Goal: Information Seeking & Learning: Compare options

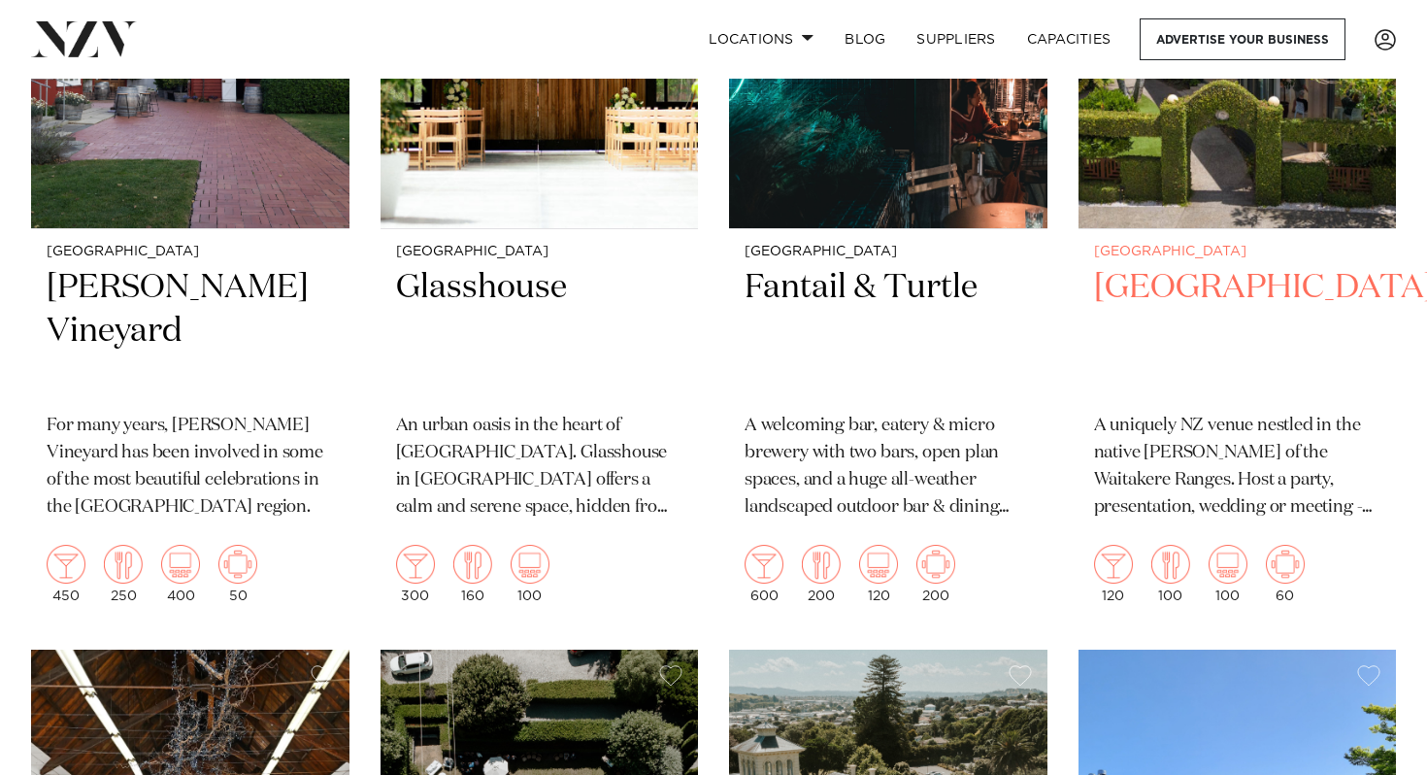
scroll to position [722, 0]
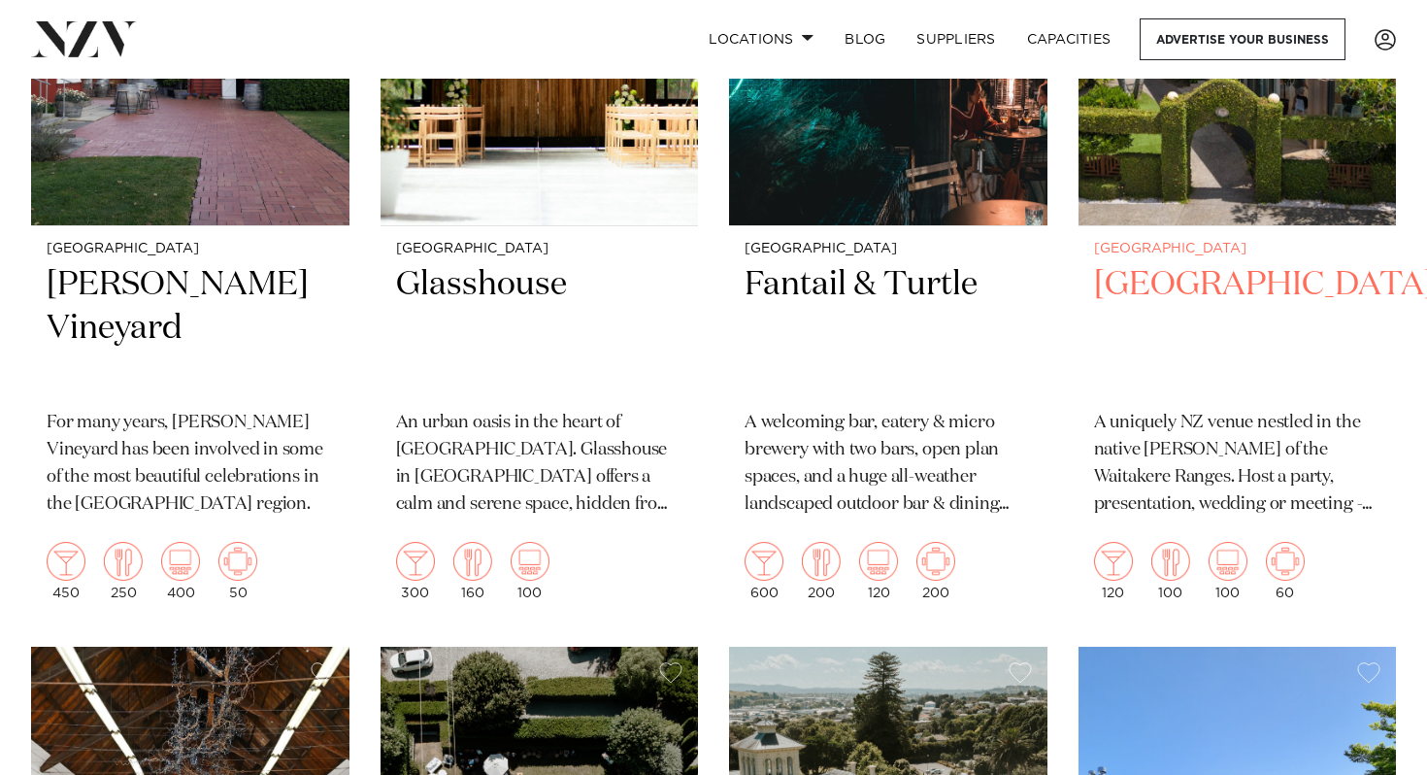
click at [1190, 280] on h2 "[GEOGRAPHIC_DATA]" at bounding box center [1237, 328] width 287 height 131
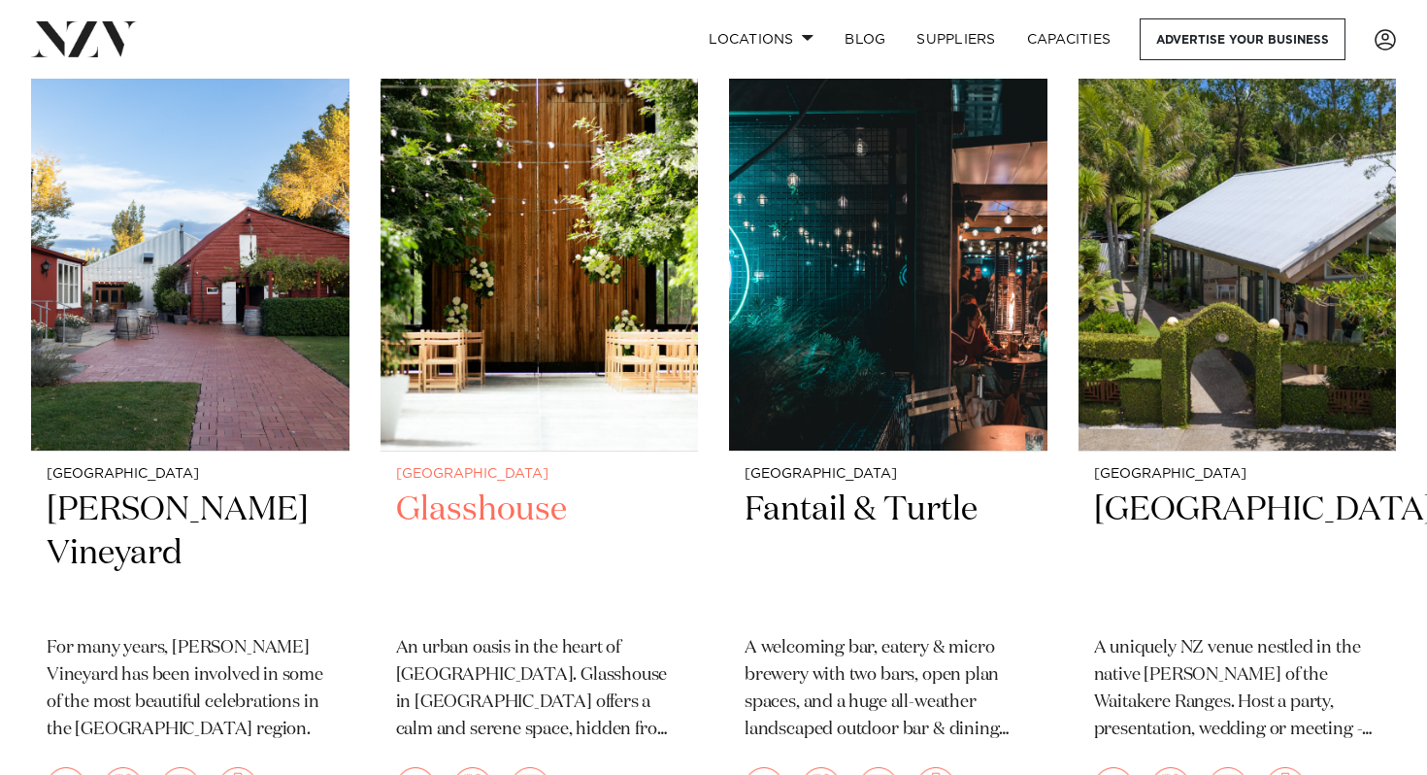
scroll to position [485, 0]
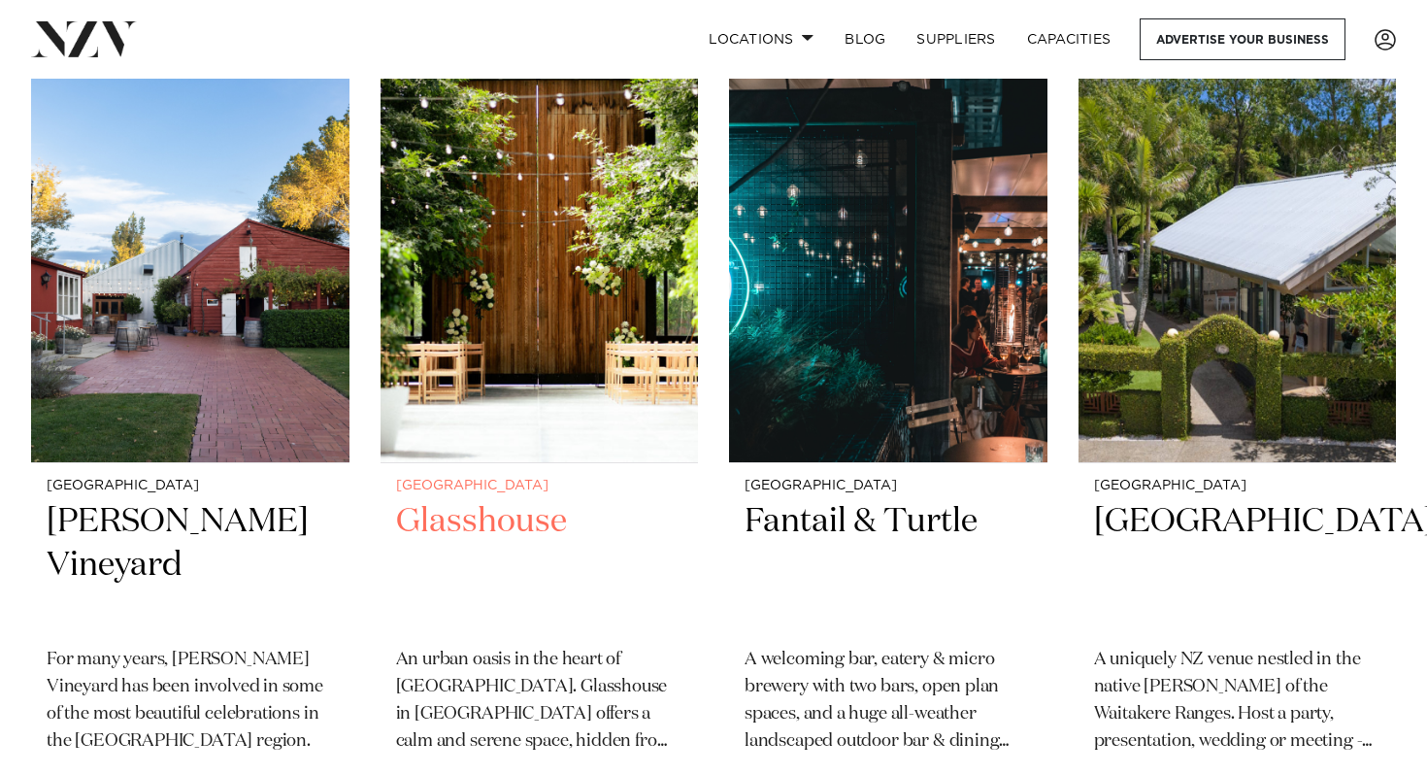
click at [545, 252] on img at bounding box center [540, 249] width 319 height 426
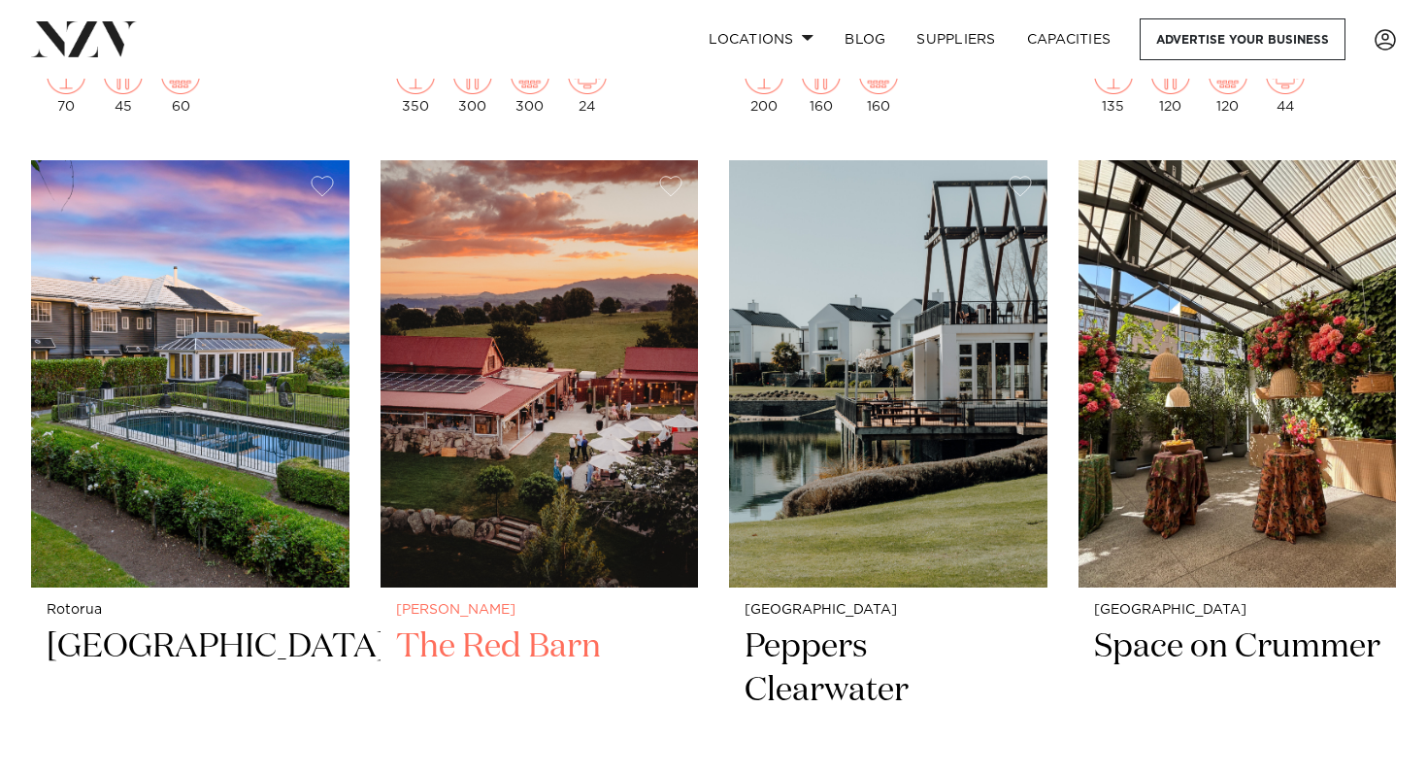
scroll to position [5517, 0]
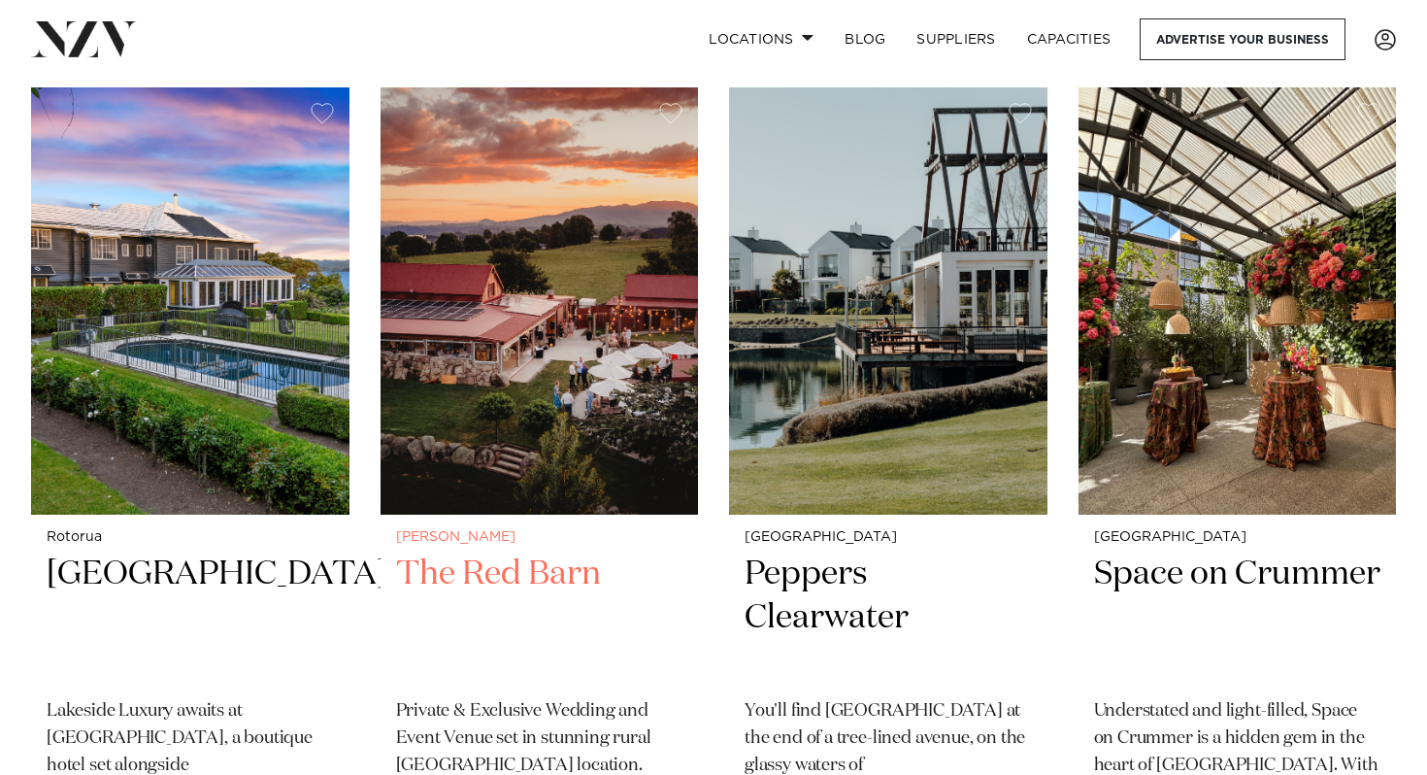
click at [547, 579] on h2 "The Red Barn" at bounding box center [539, 618] width 287 height 131
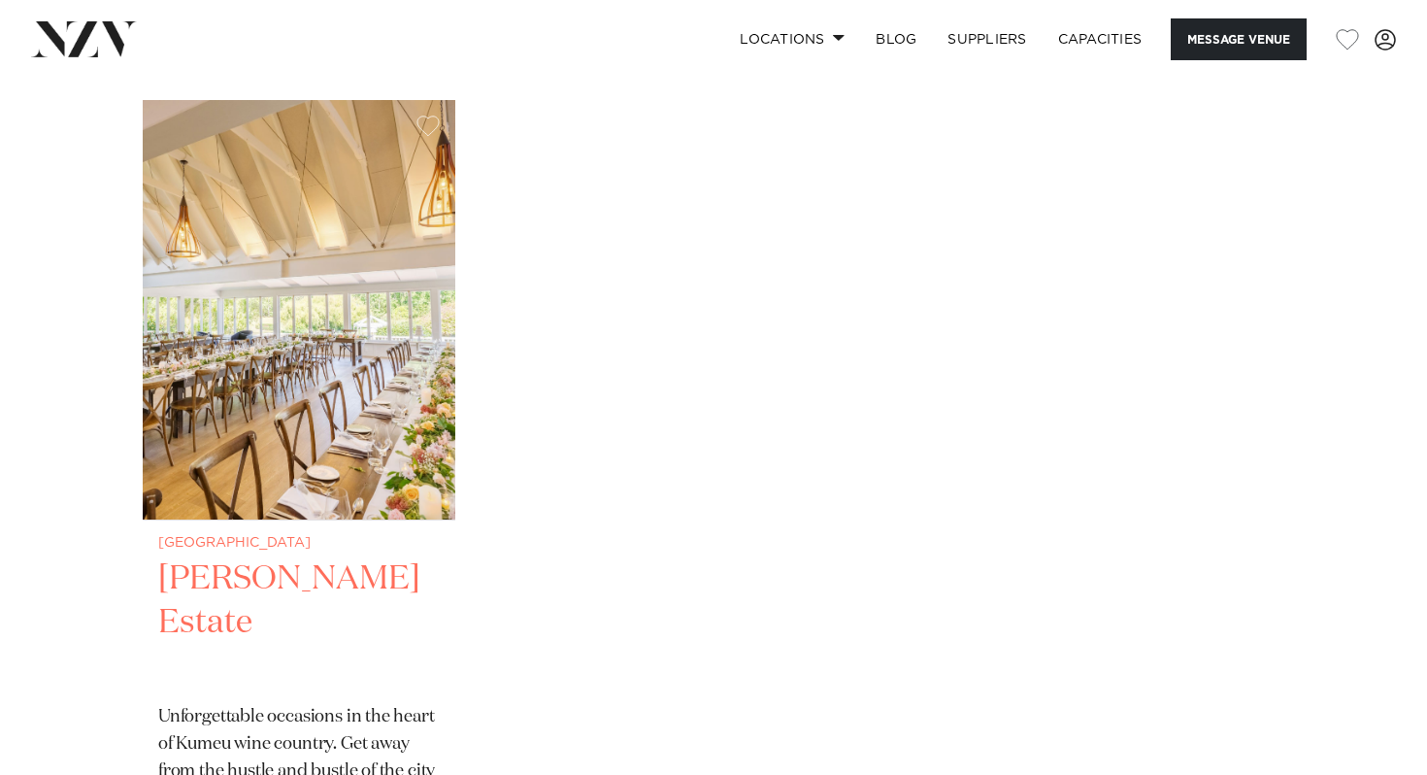
scroll to position [5095, 0]
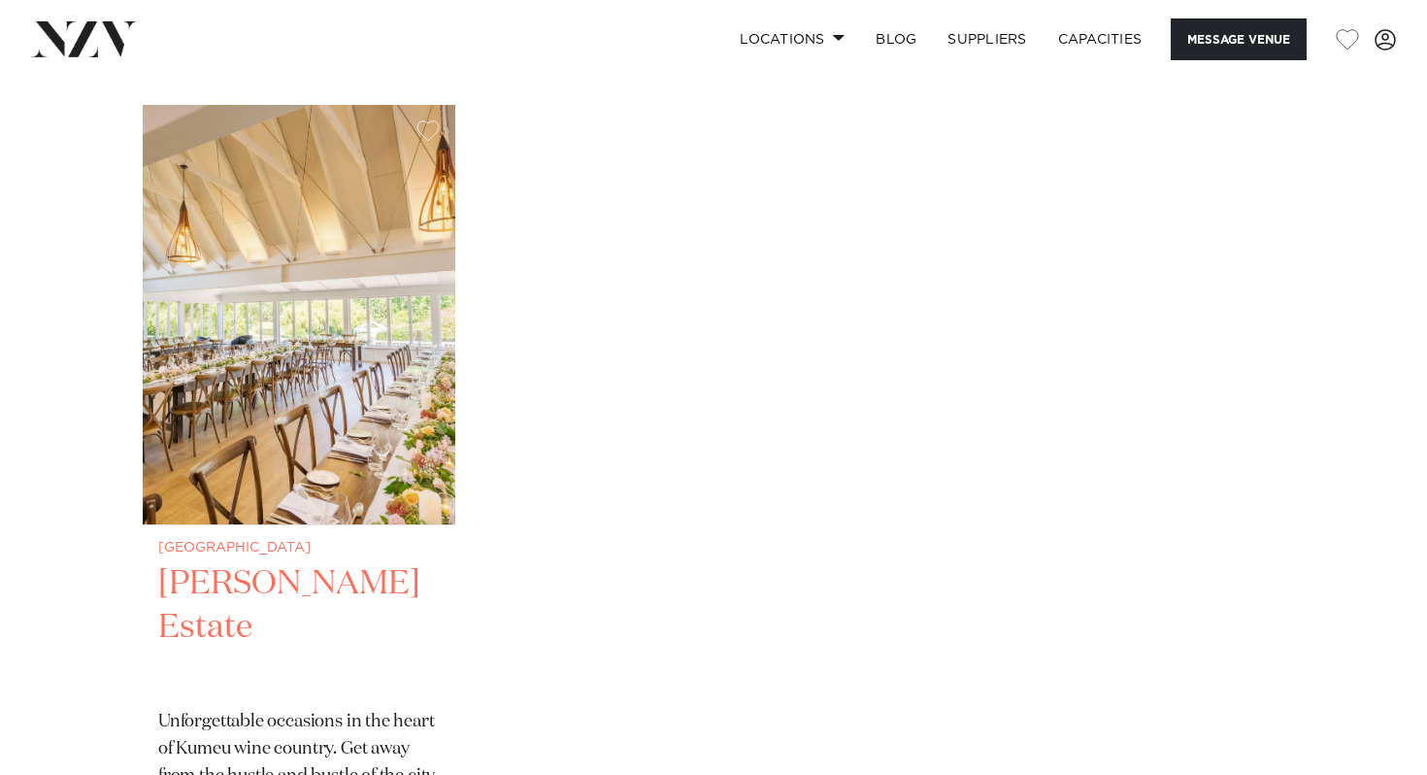
click at [227, 328] on img "1 / 1" at bounding box center [299, 315] width 313 height 420
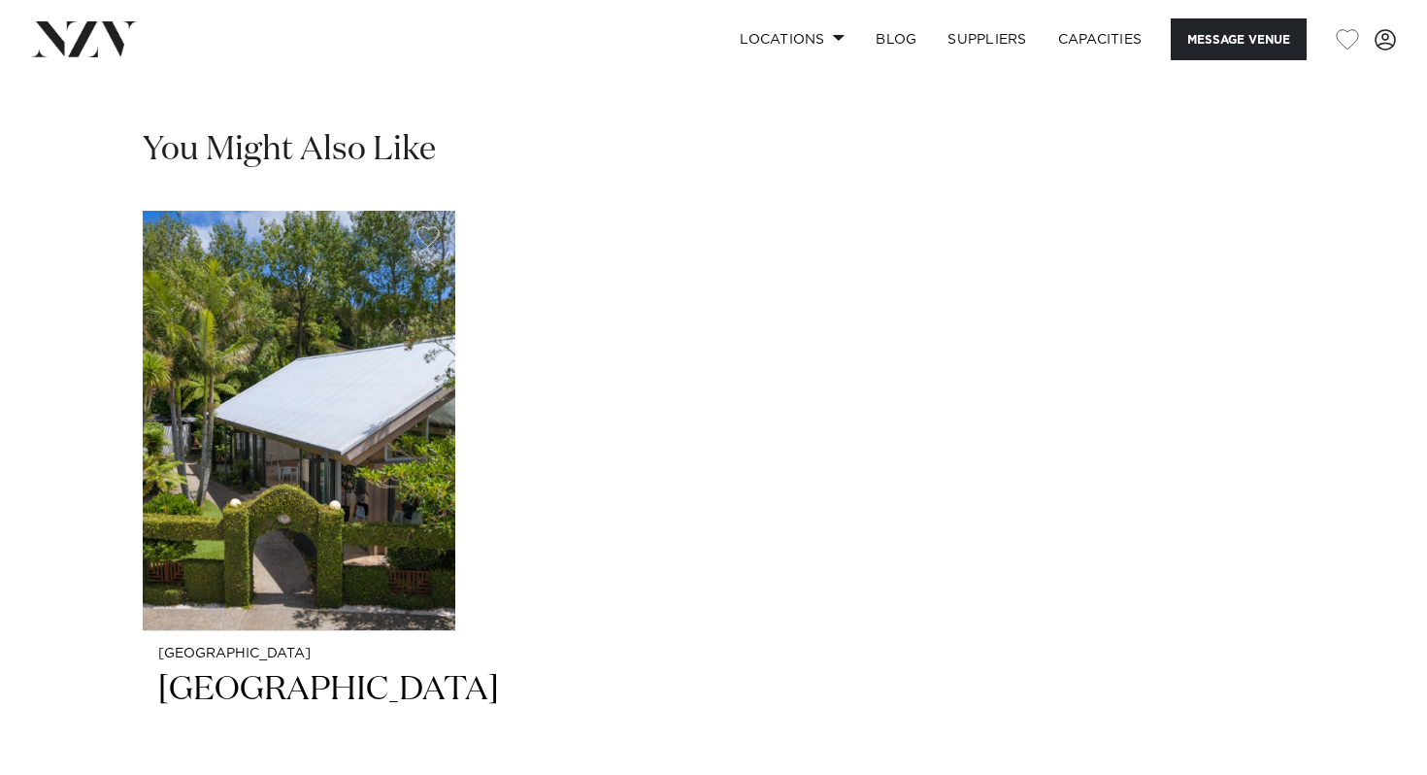
scroll to position [3642, 0]
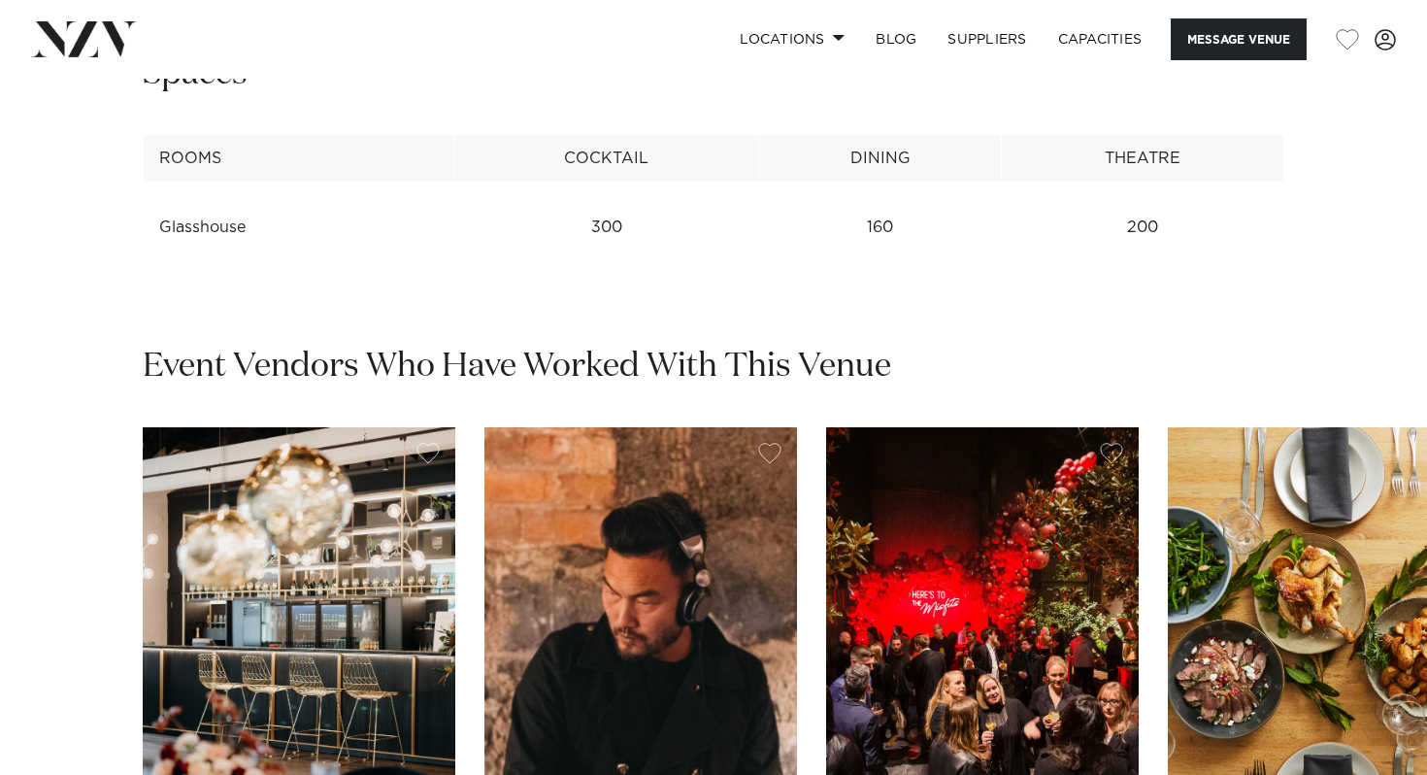
scroll to position [2598, 0]
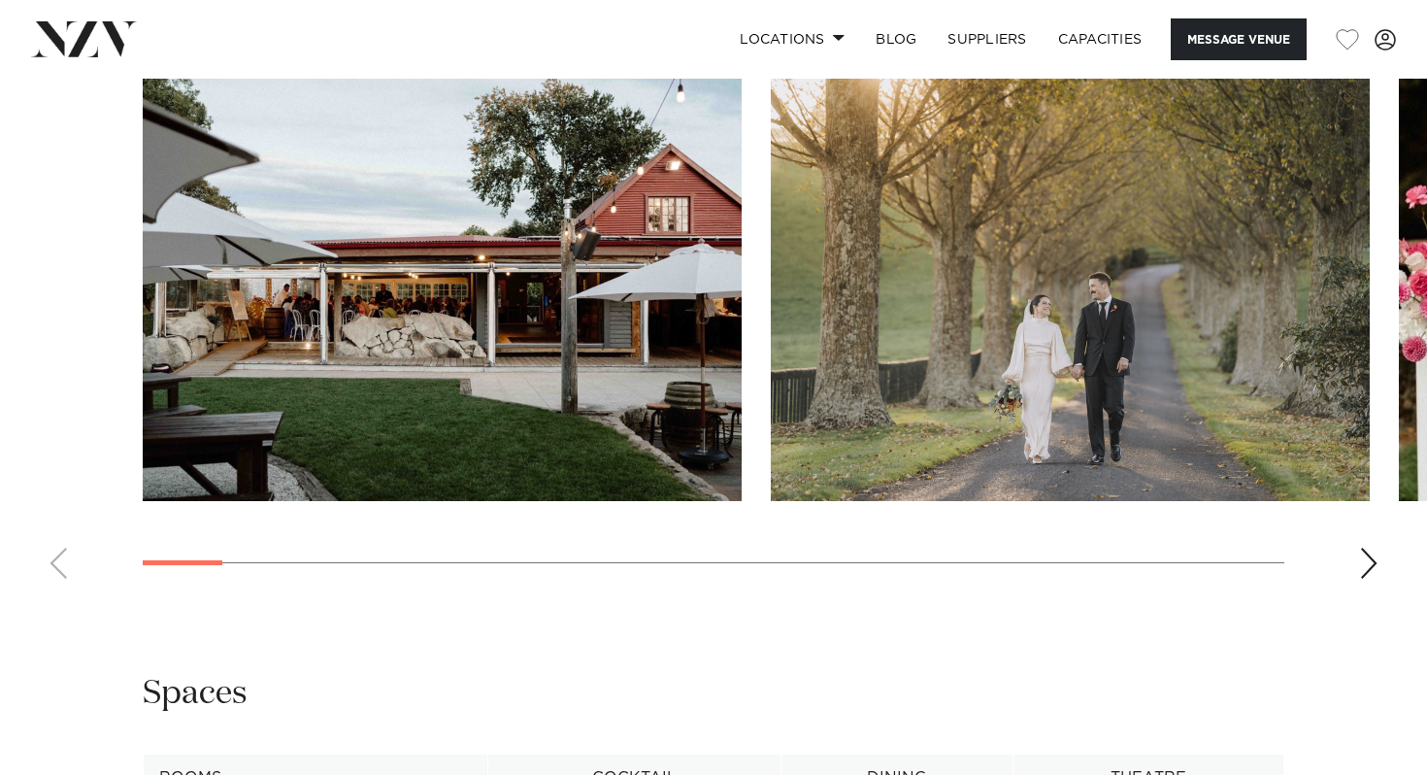
scroll to position [1829, 0]
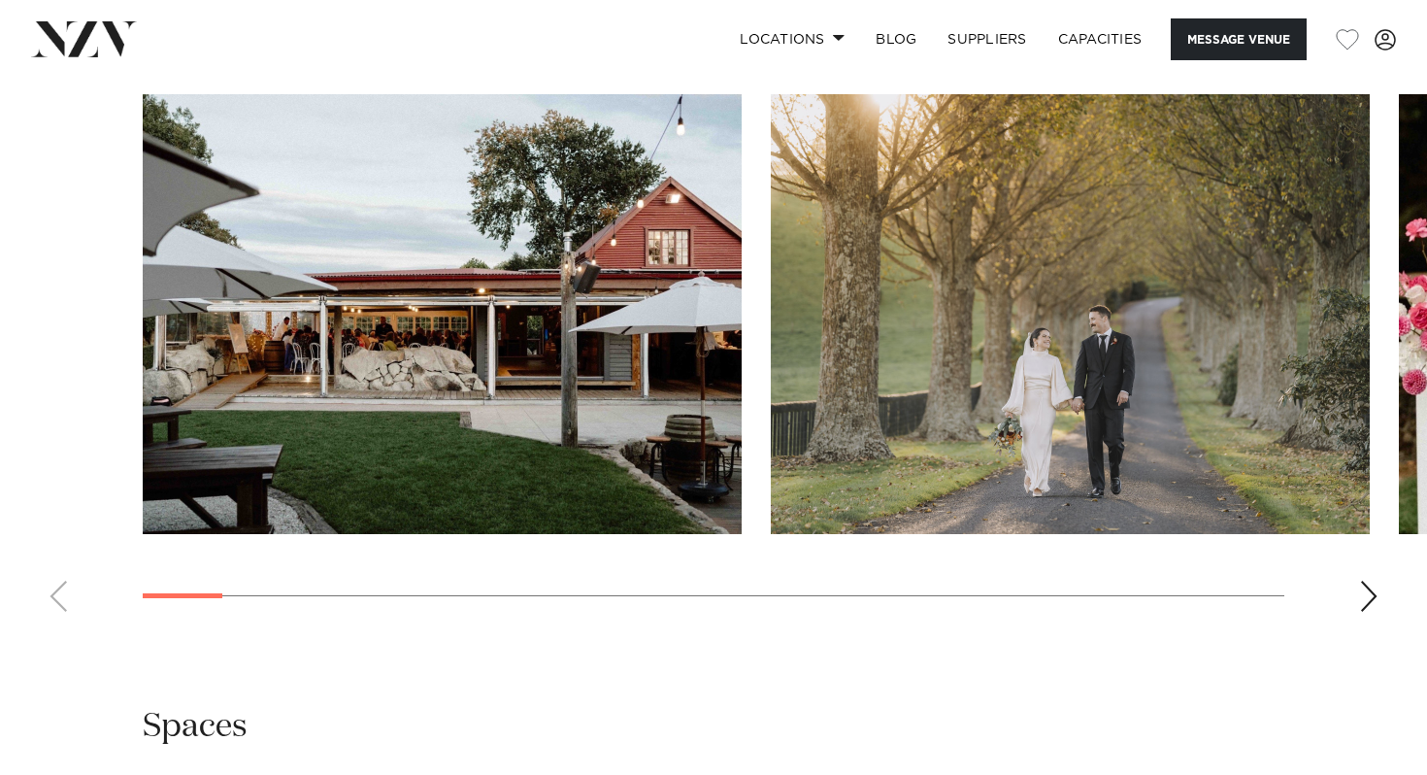
click at [1359, 593] on swiper-container at bounding box center [713, 360] width 1427 height 533
click at [1378, 593] on div "Next slide" at bounding box center [1369, 596] width 19 height 31
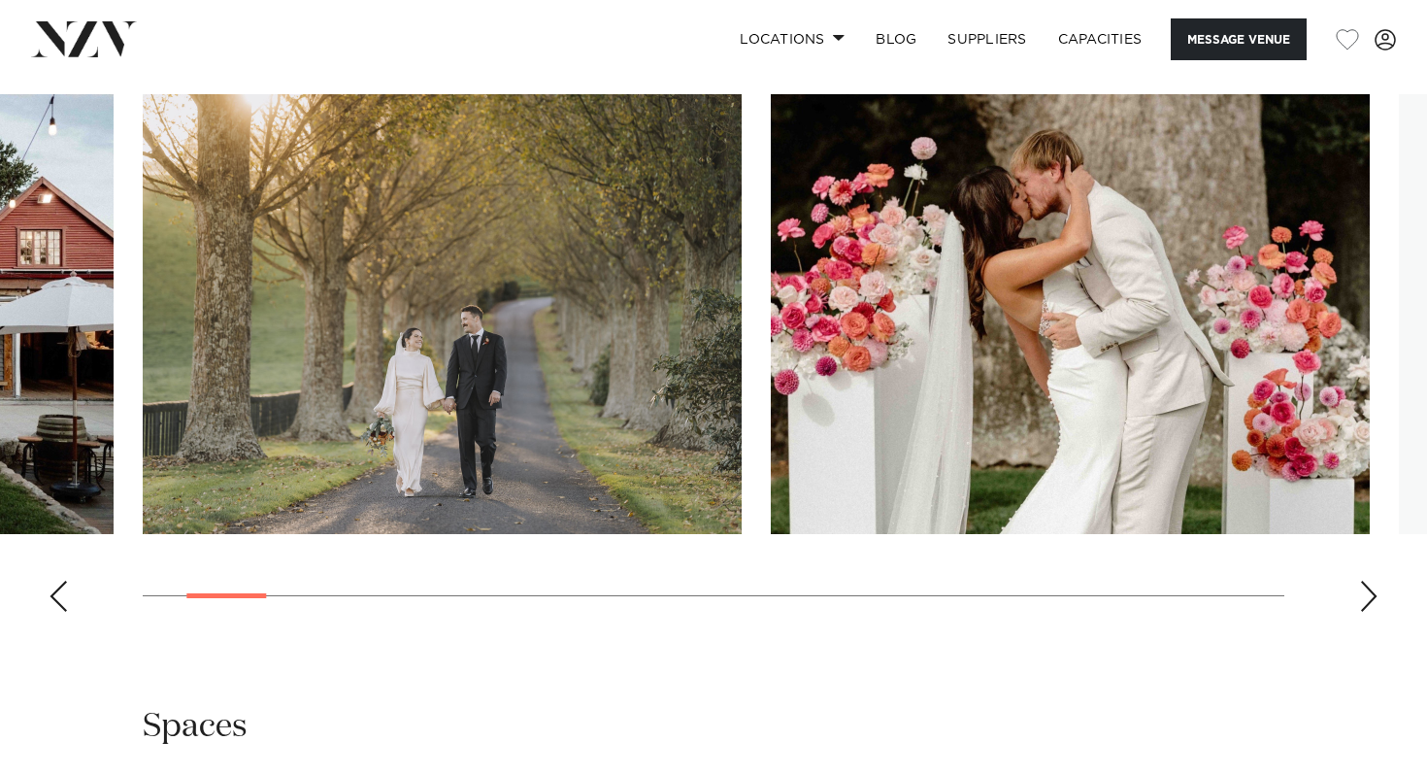
click at [1377, 593] on div "Next slide" at bounding box center [1369, 596] width 19 height 31
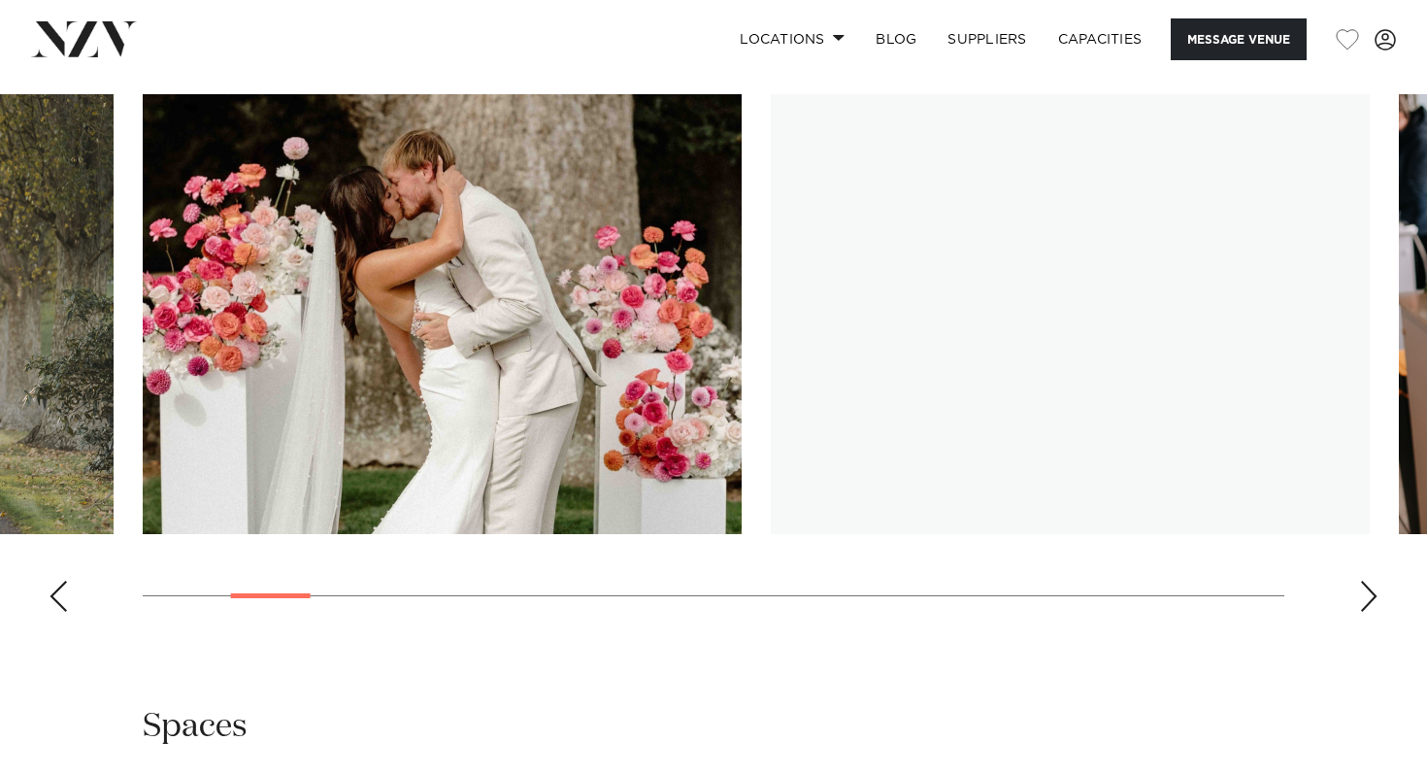
click at [1377, 593] on div "Next slide" at bounding box center [1369, 596] width 19 height 31
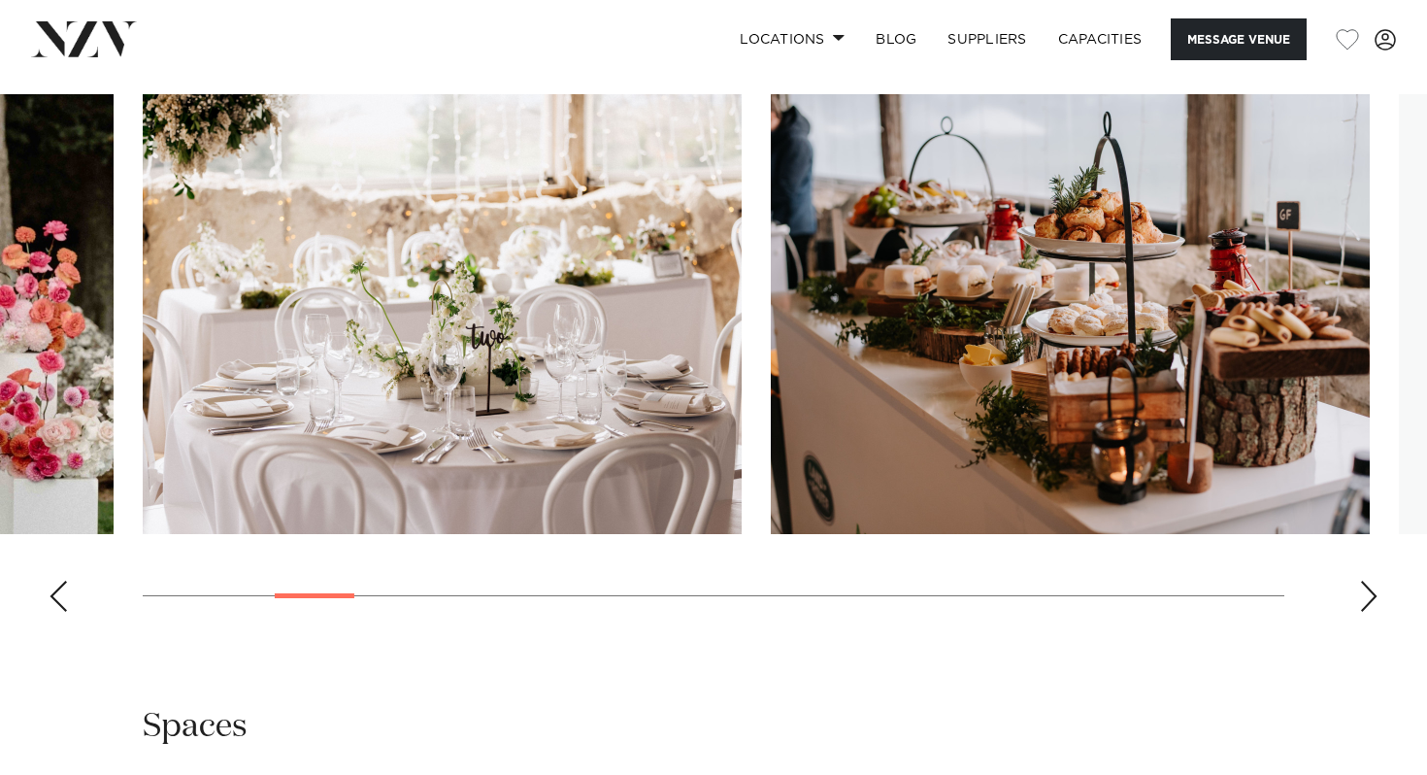
click at [1377, 593] on div "Next slide" at bounding box center [1369, 596] width 19 height 31
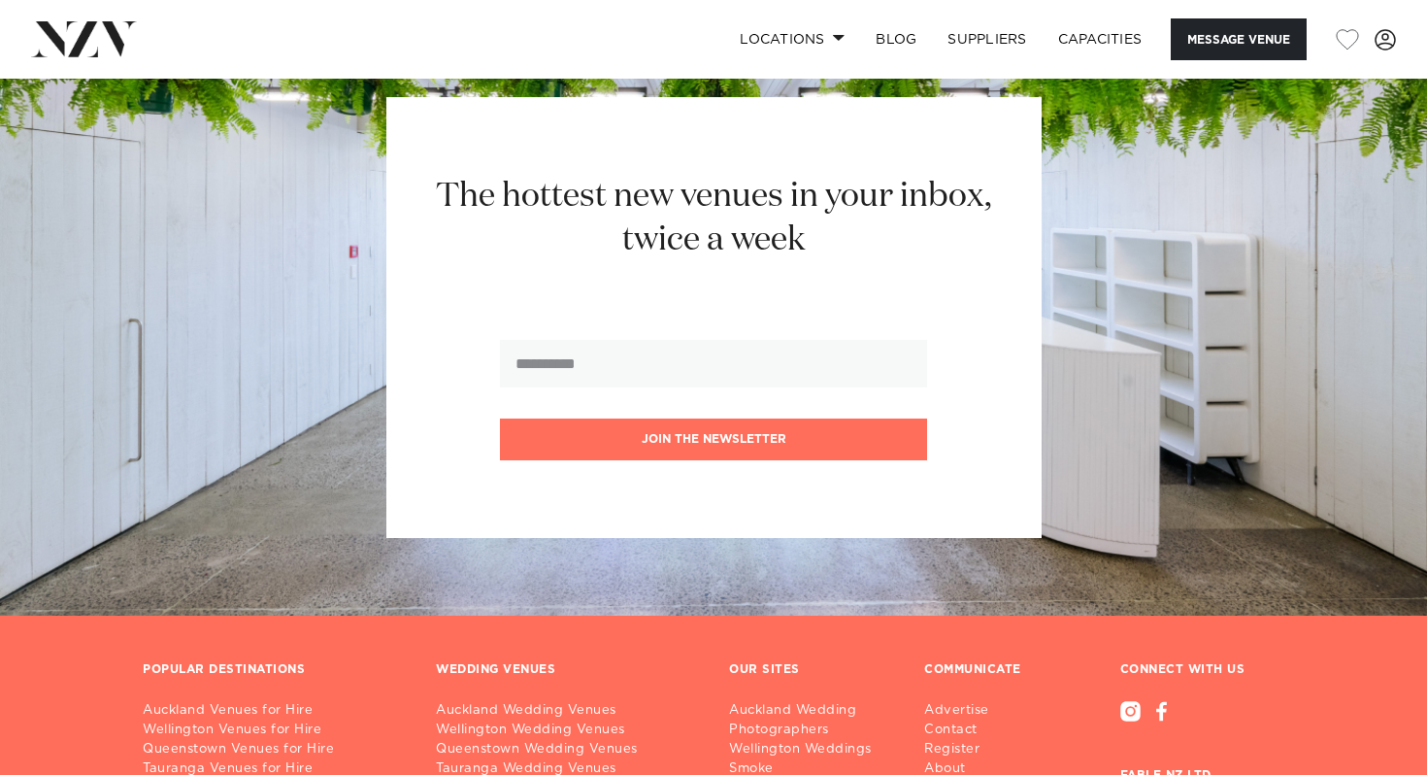
scroll to position [2857, 0]
